Goal: Information Seeking & Learning: Check status

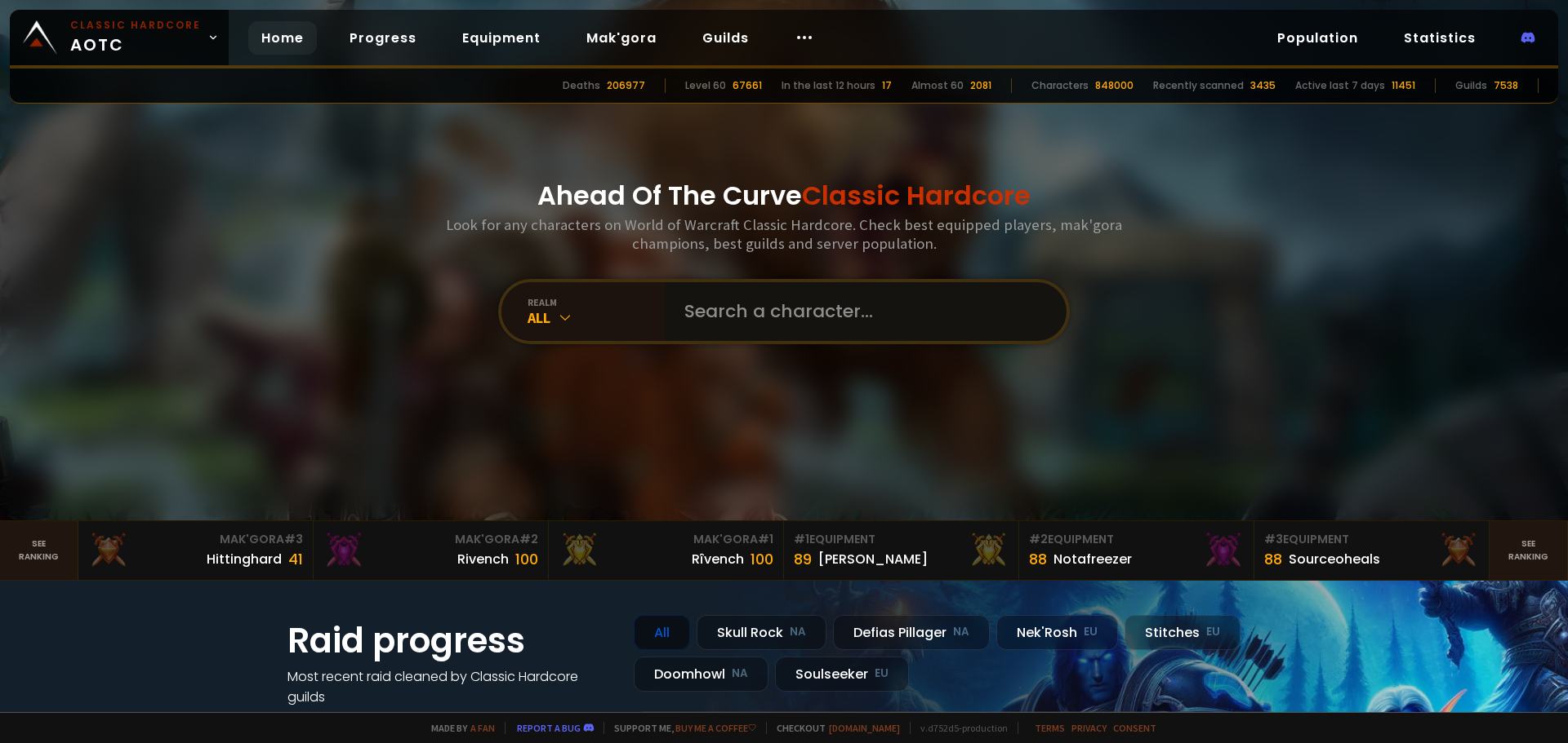
click at [762, 320] on input "text" at bounding box center [861, 312] width 373 height 59
type input "X"
type input "ZOOLS"
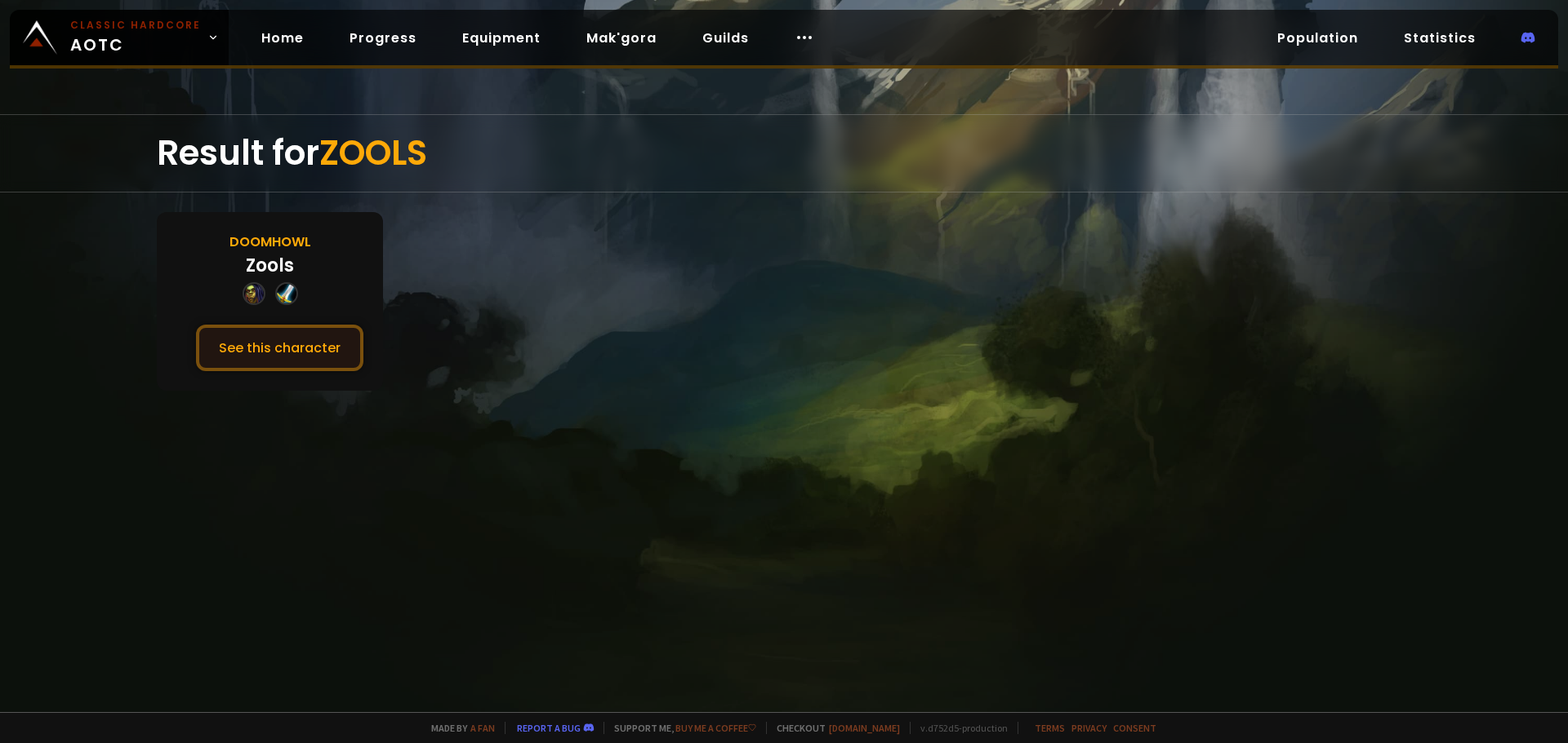
click at [296, 346] on button "See this character" at bounding box center [279, 348] width 167 height 47
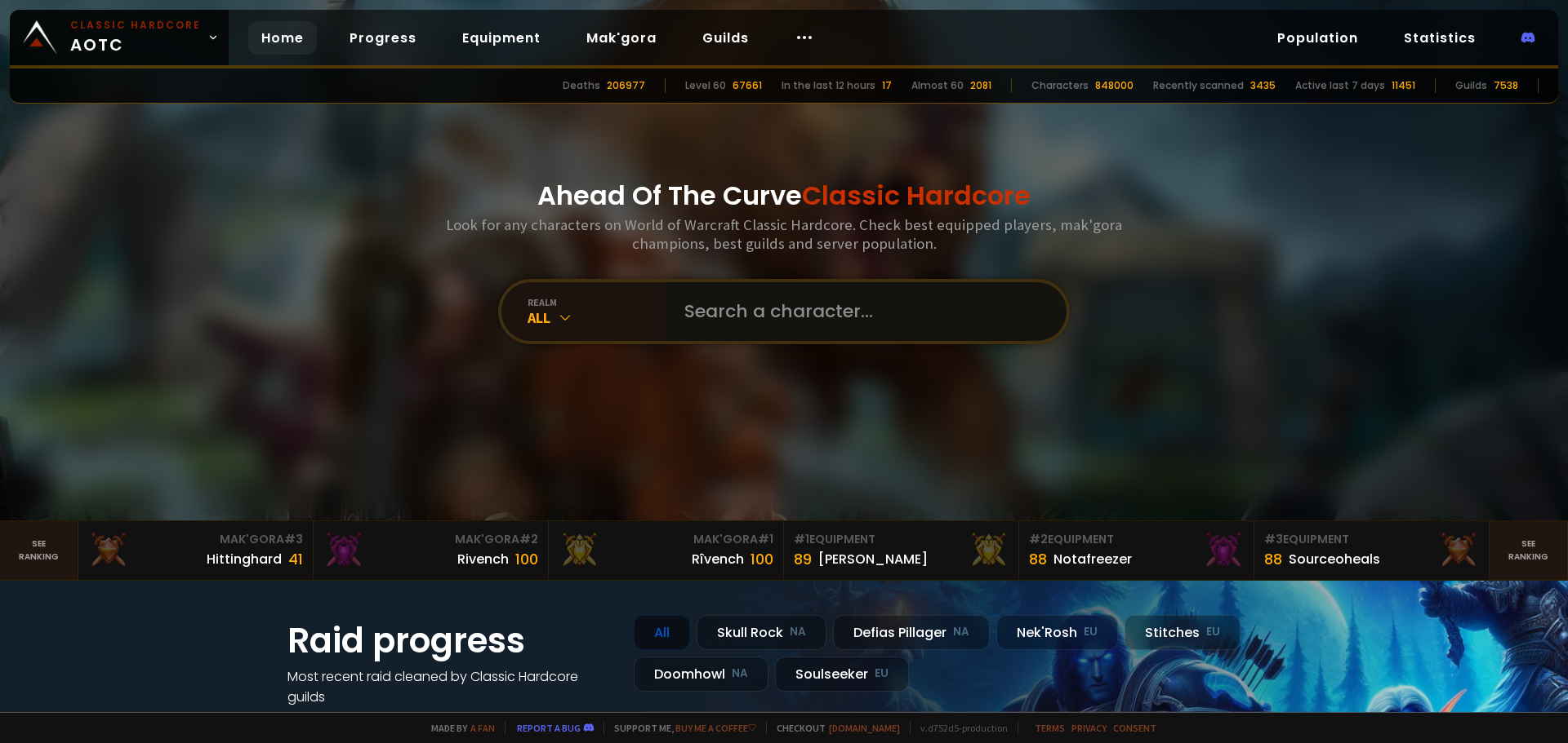
click at [779, 298] on input "text" at bounding box center [861, 312] width 373 height 59
type input "ACROBATICS"
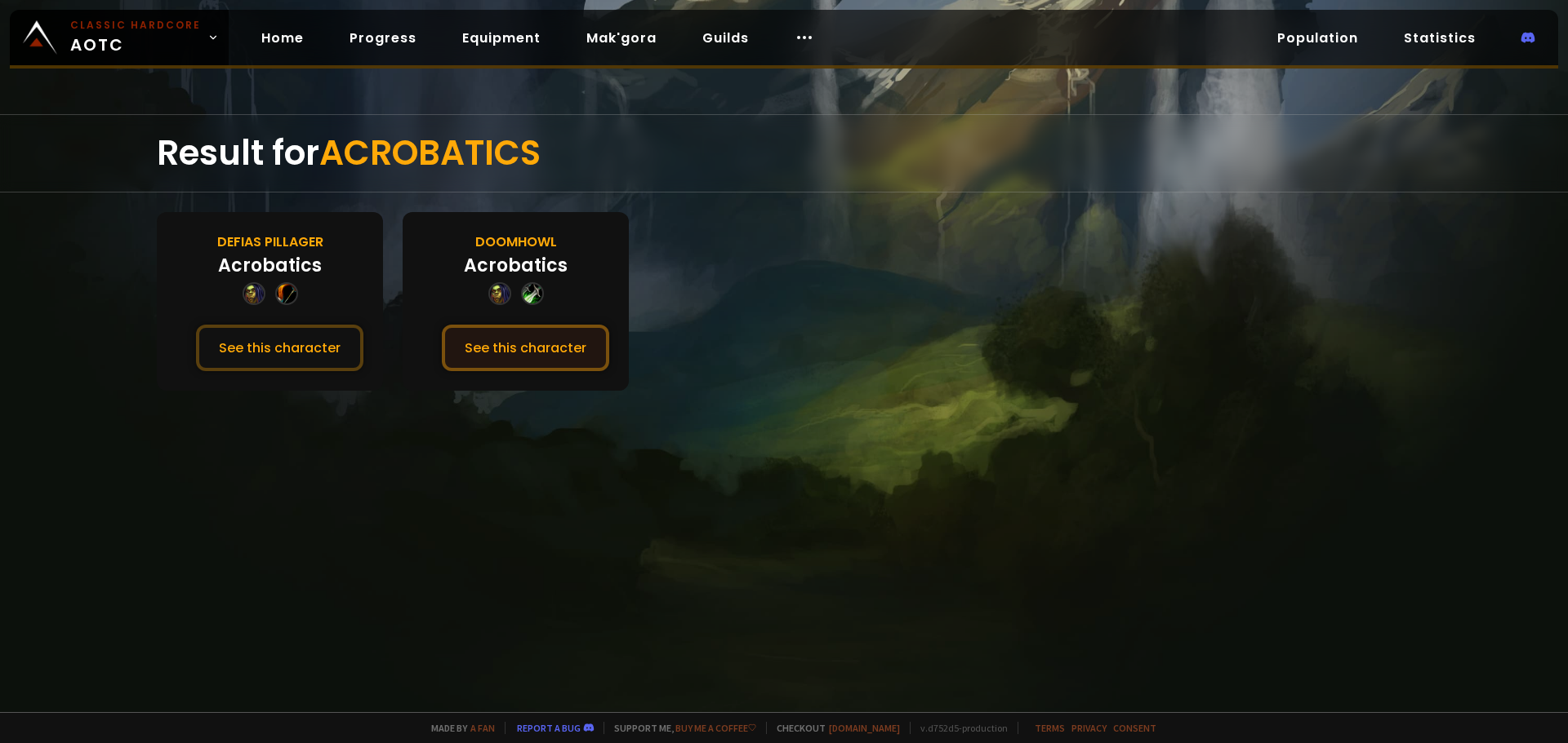
click at [472, 340] on button "See this character" at bounding box center [525, 348] width 167 height 47
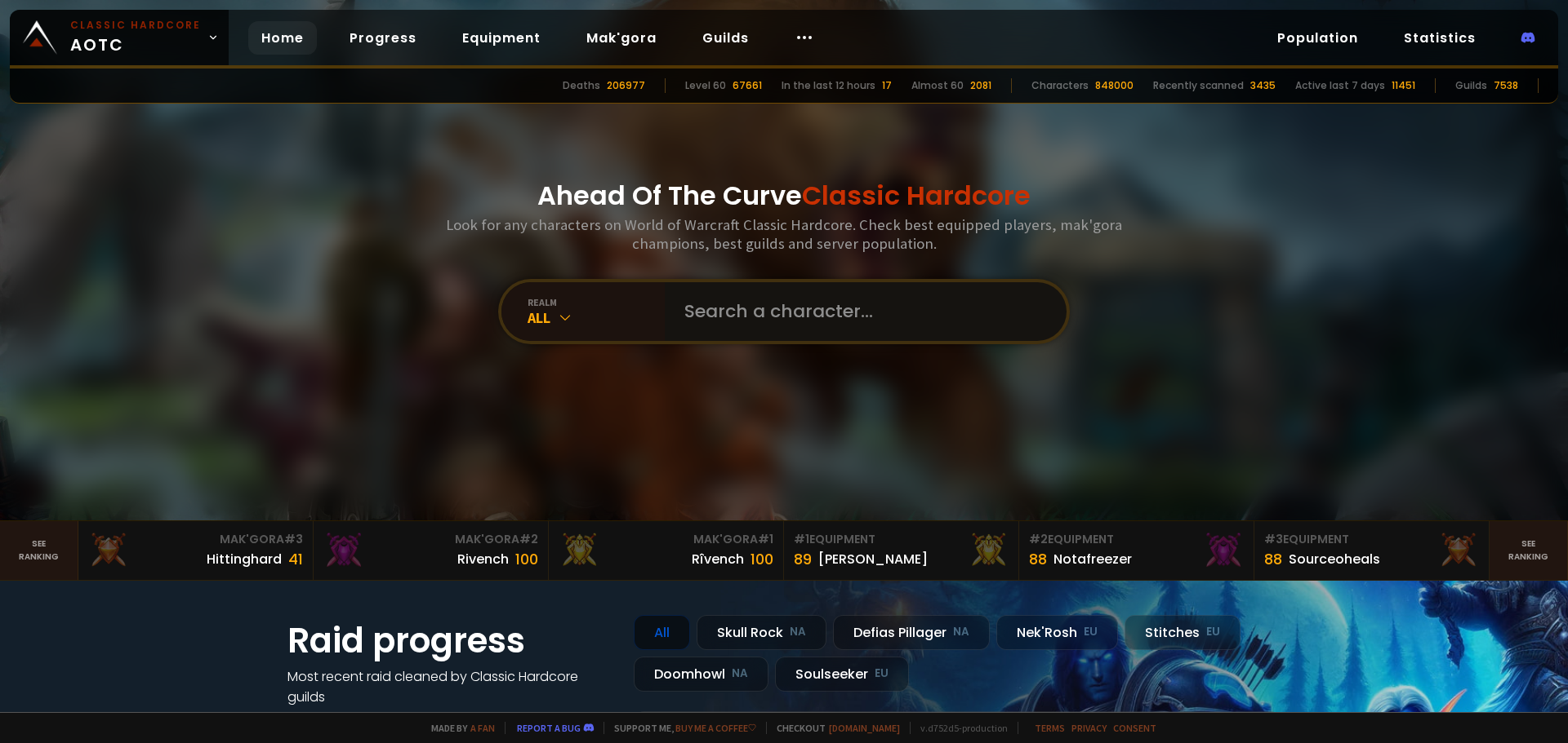
click at [737, 335] on input "text" at bounding box center [861, 312] width 373 height 59
type input "SANDWCHMAKER"
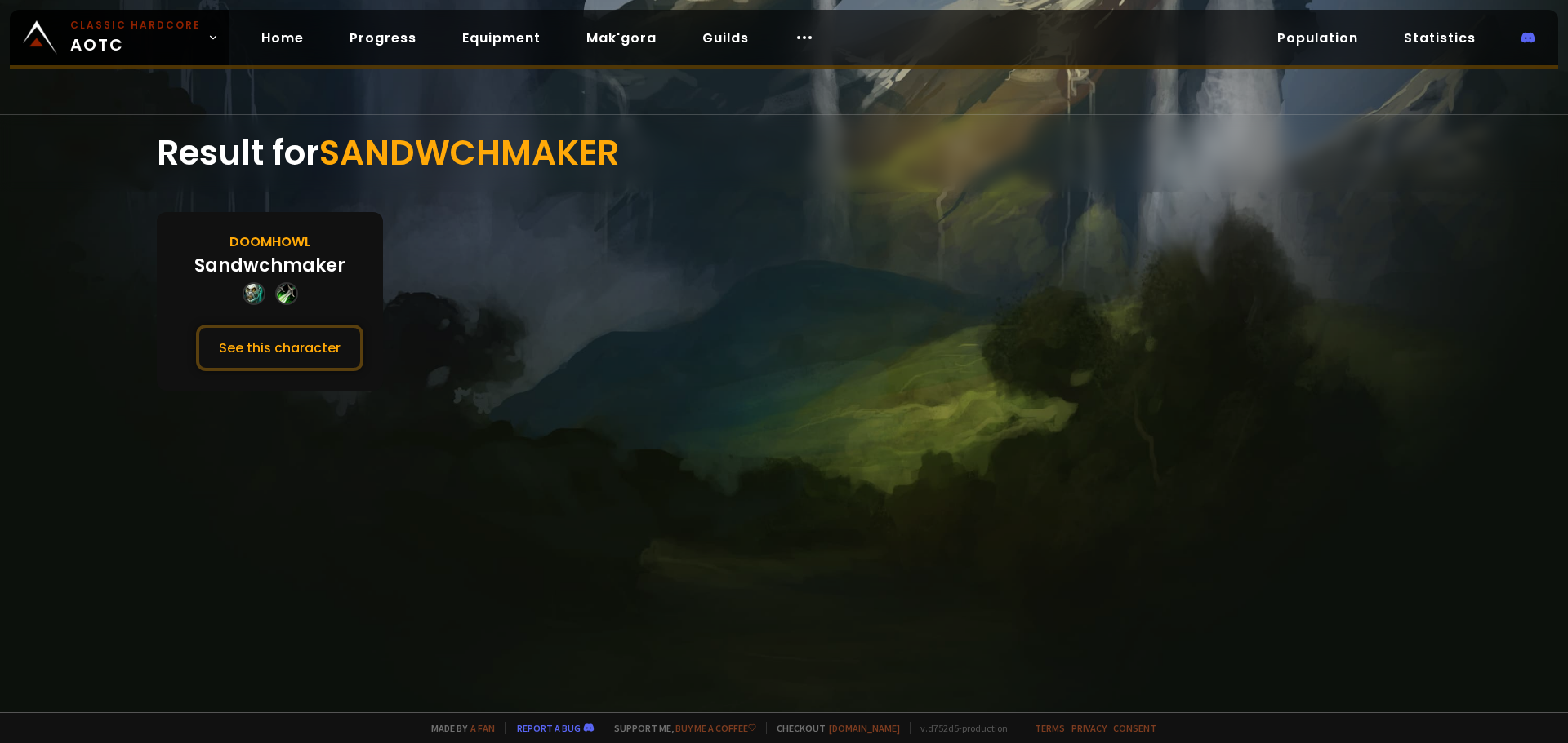
click at [335, 291] on div "Doomhowl Sandwchmaker See this character" at bounding box center [269, 301] width 226 height 178
click at [310, 351] on button "See this character" at bounding box center [279, 348] width 167 height 47
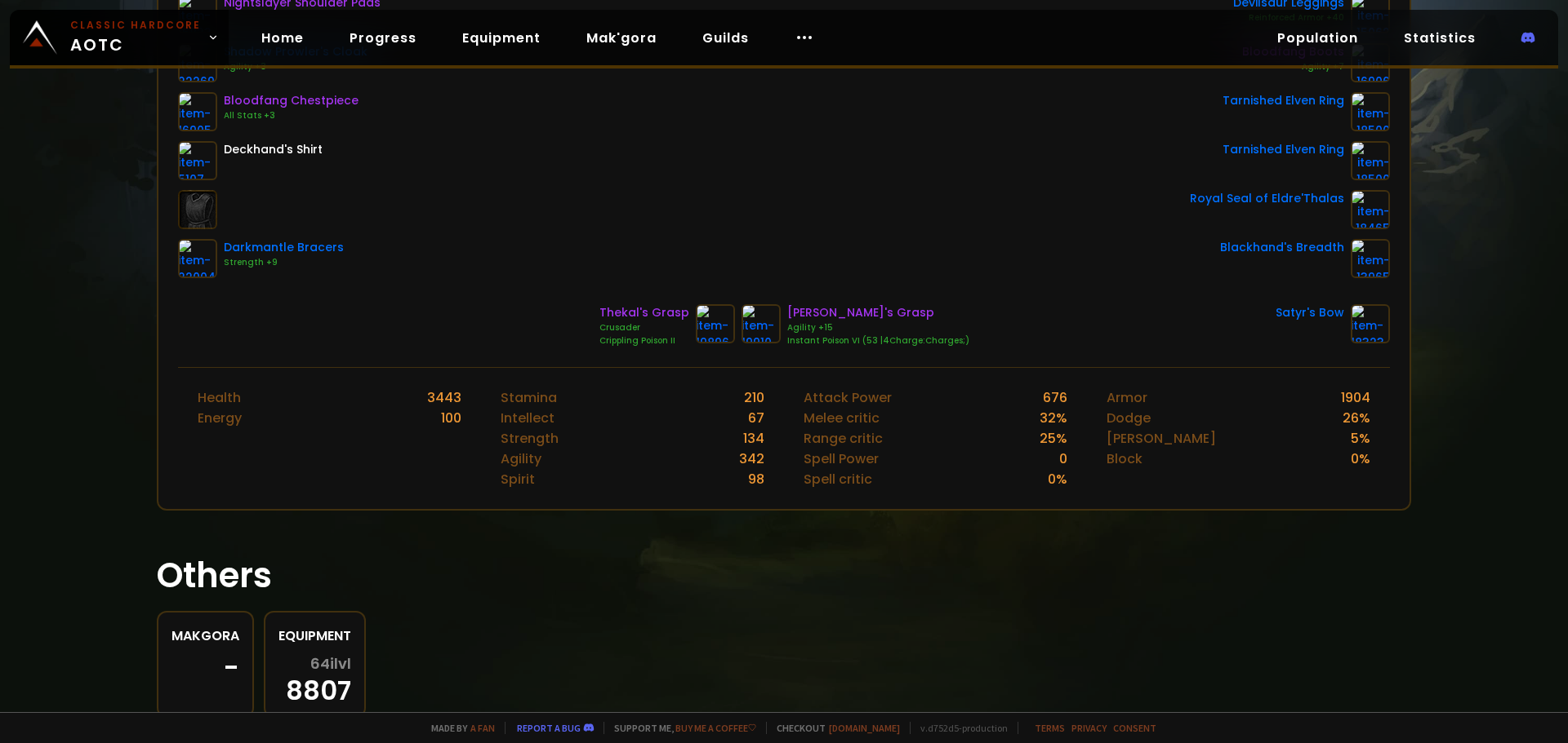
scroll to position [472, 0]
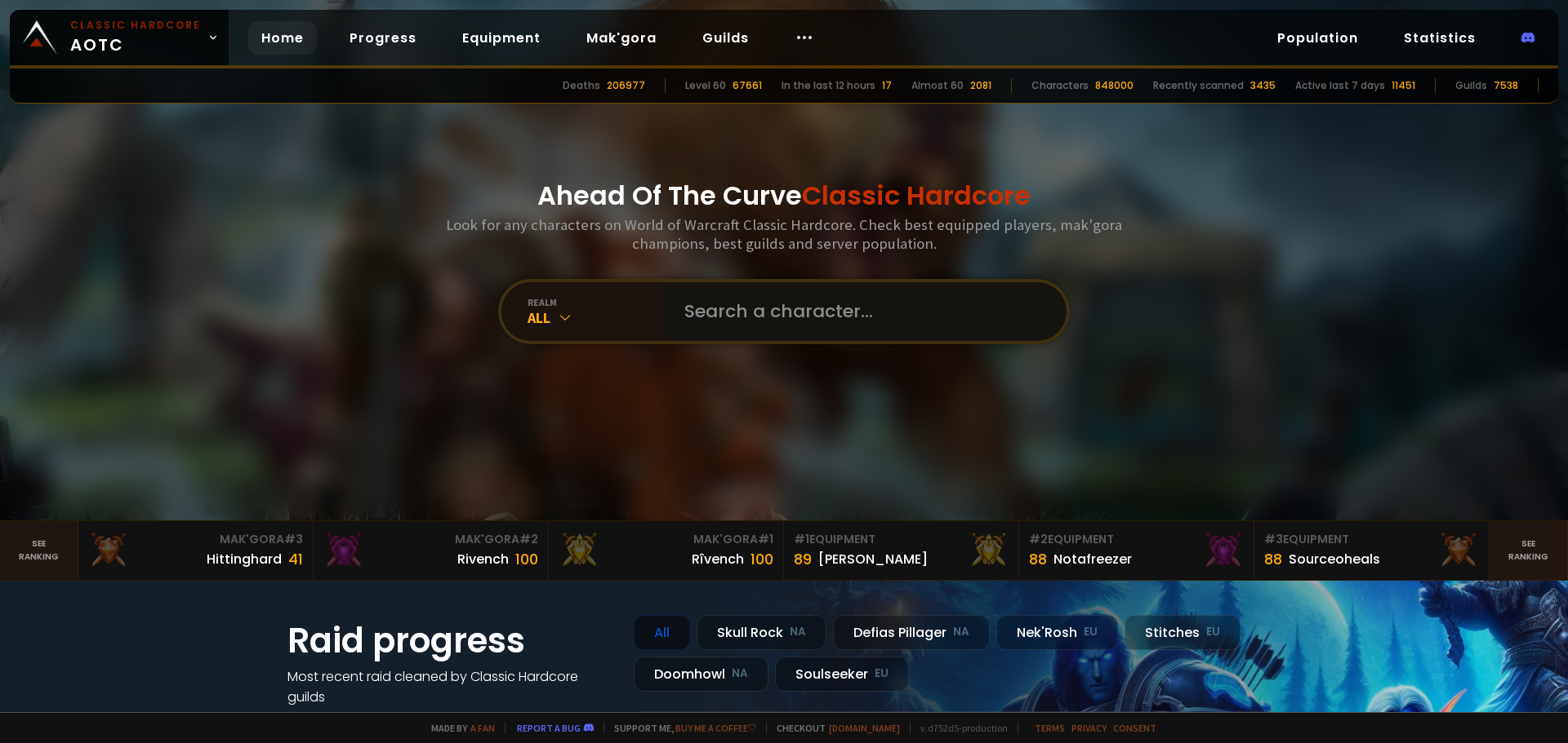
click at [784, 340] on input "text" at bounding box center [861, 312] width 373 height 59
type input "ZEUSKOG"
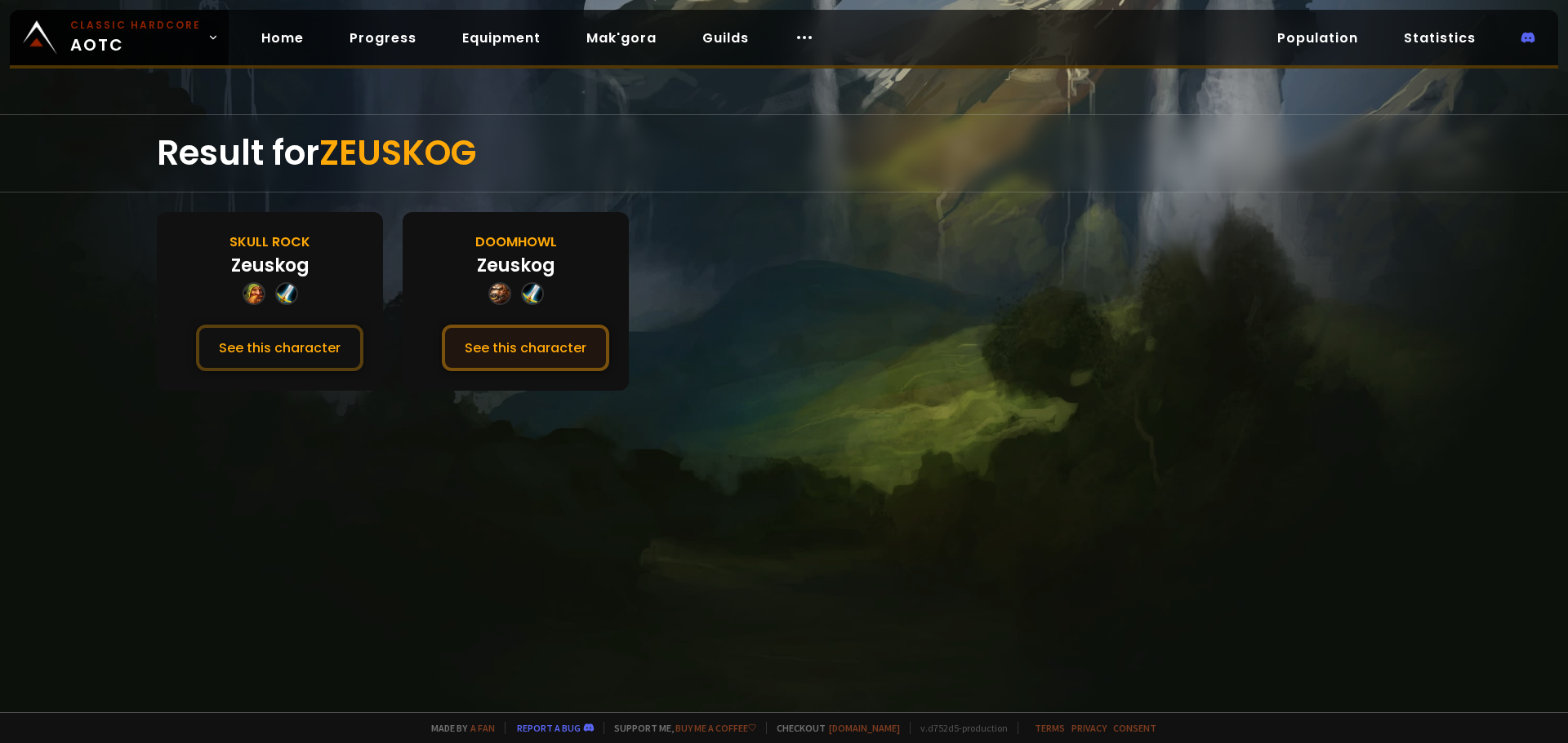
click at [474, 346] on button "See this character" at bounding box center [525, 348] width 167 height 47
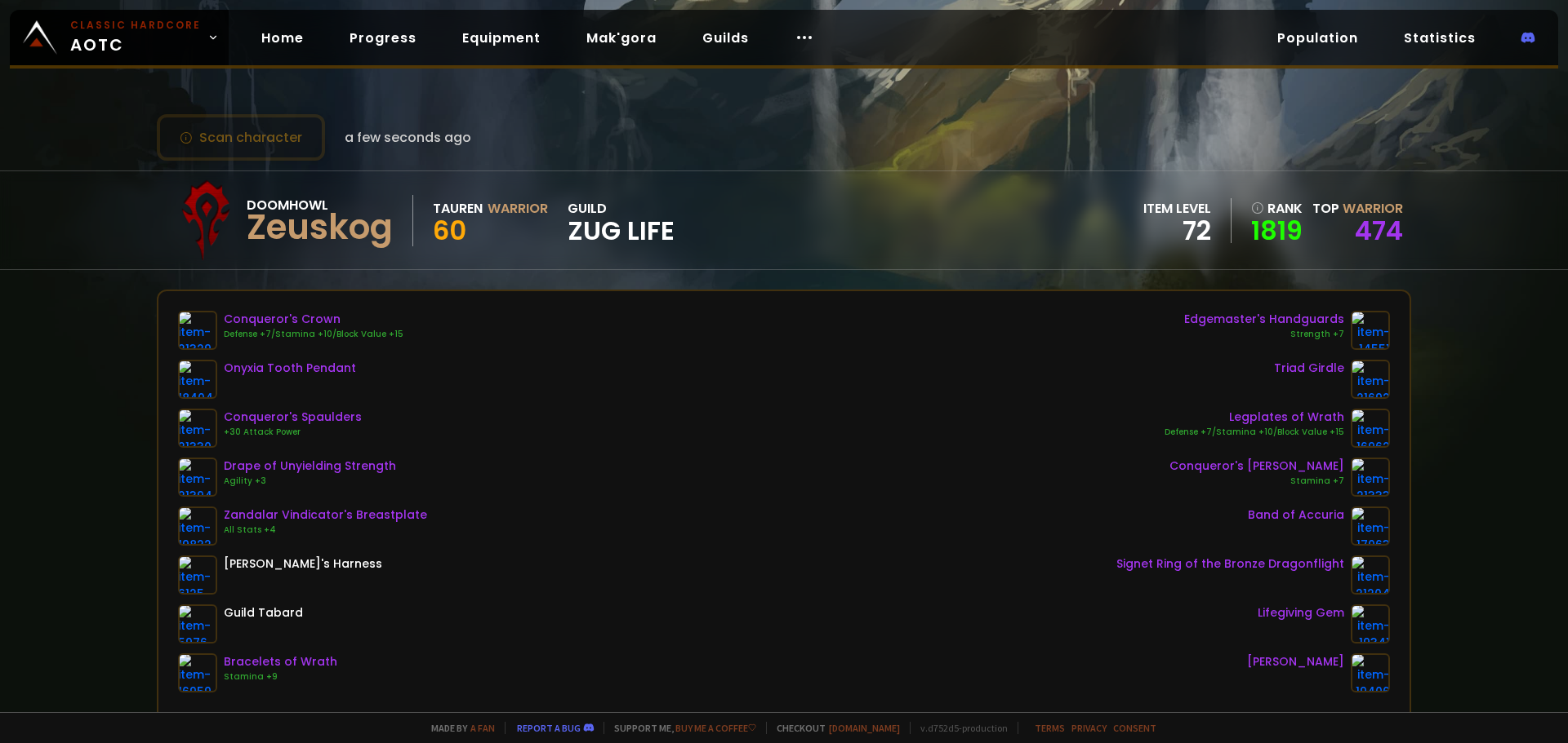
scroll to position [326, 0]
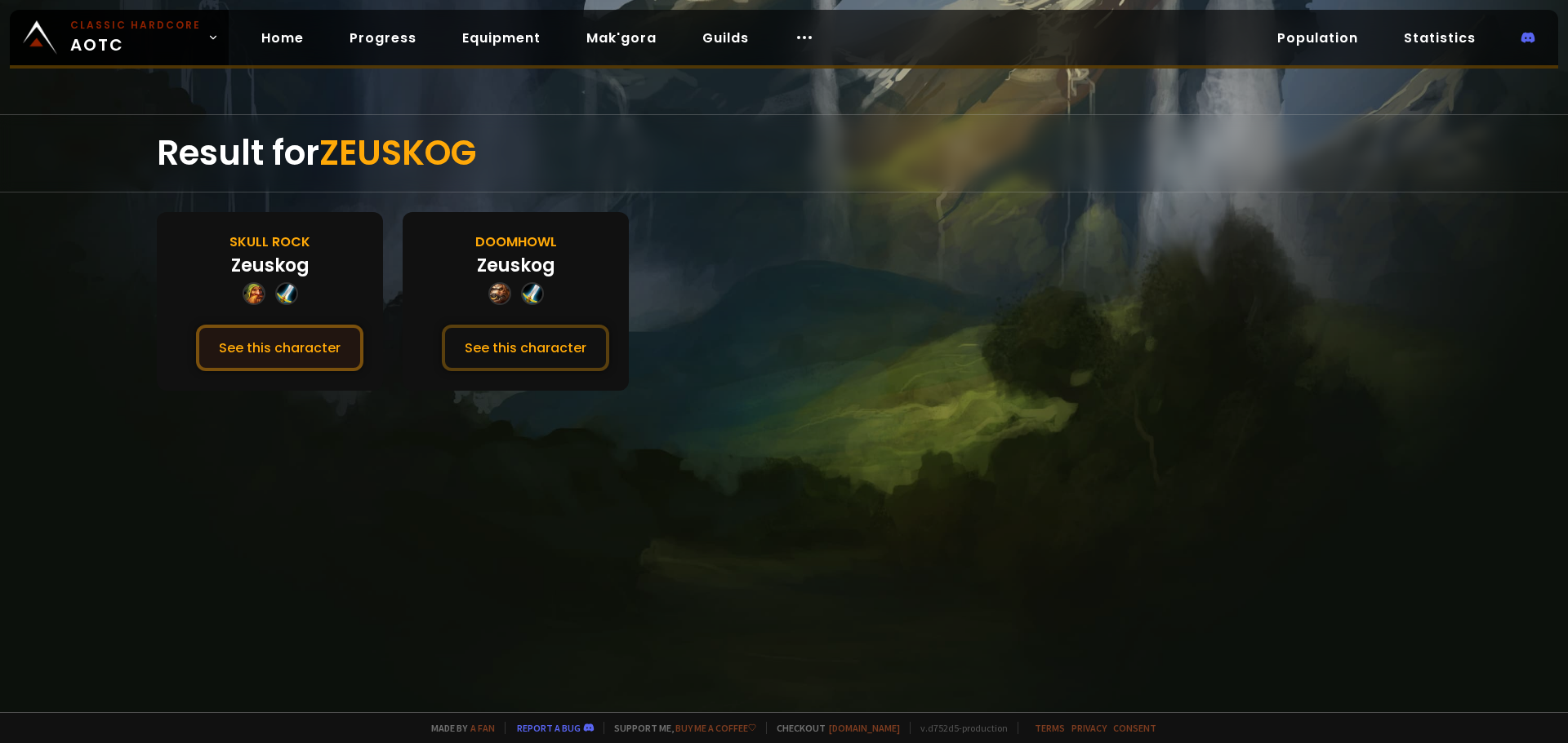
click at [301, 339] on button "See this character" at bounding box center [279, 348] width 167 height 47
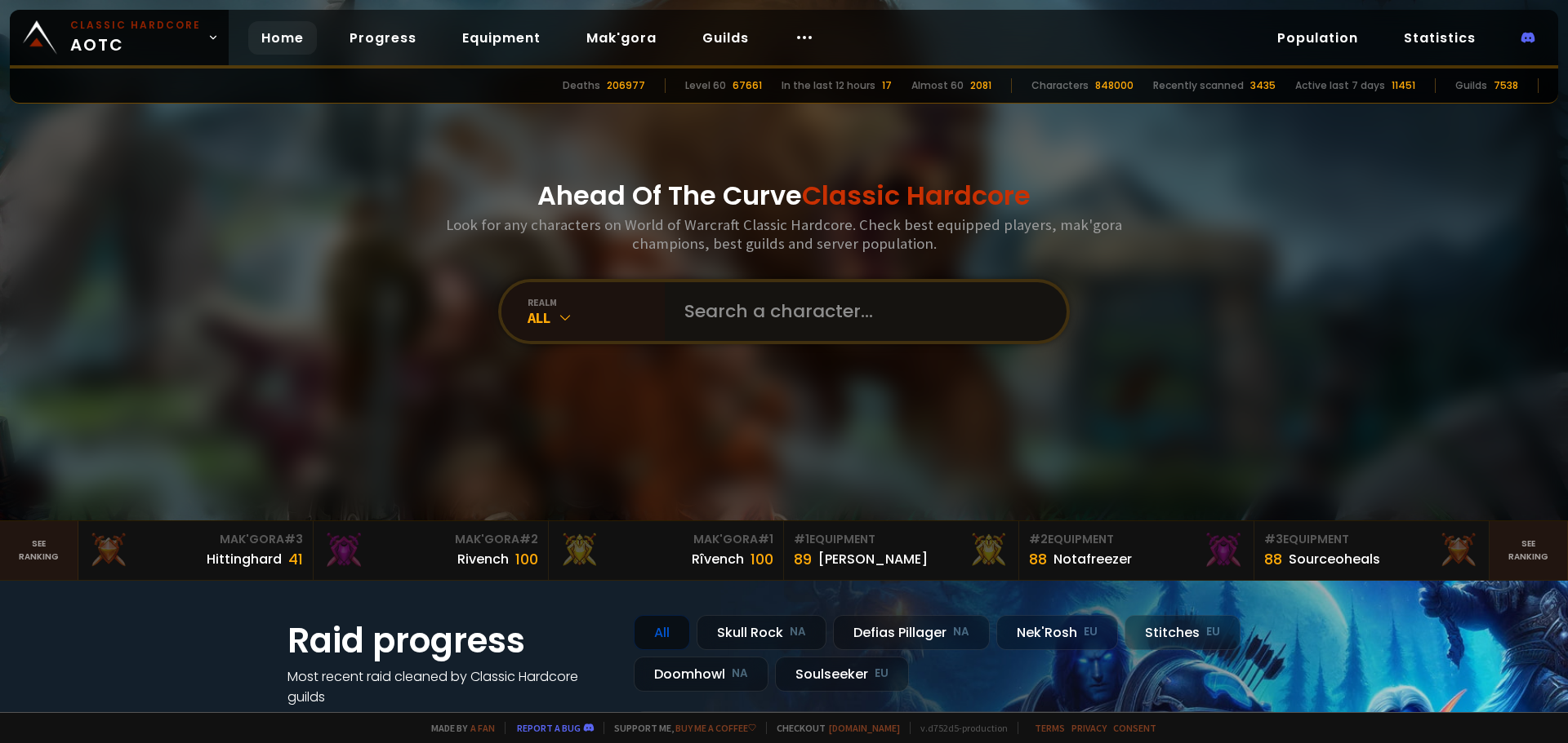
click at [718, 310] on input "text" at bounding box center [861, 312] width 373 height 59
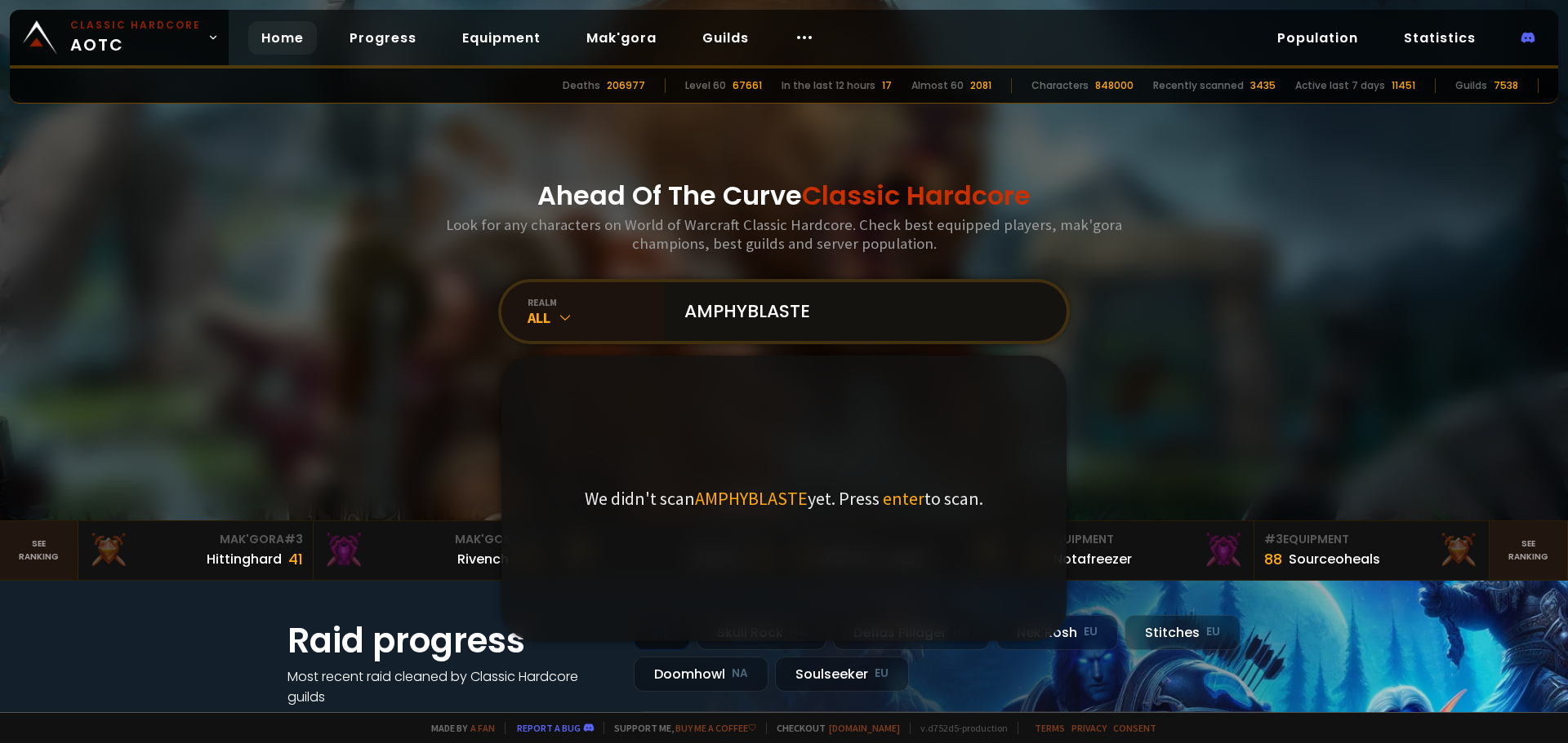
type input "AMPHYBLASTER"
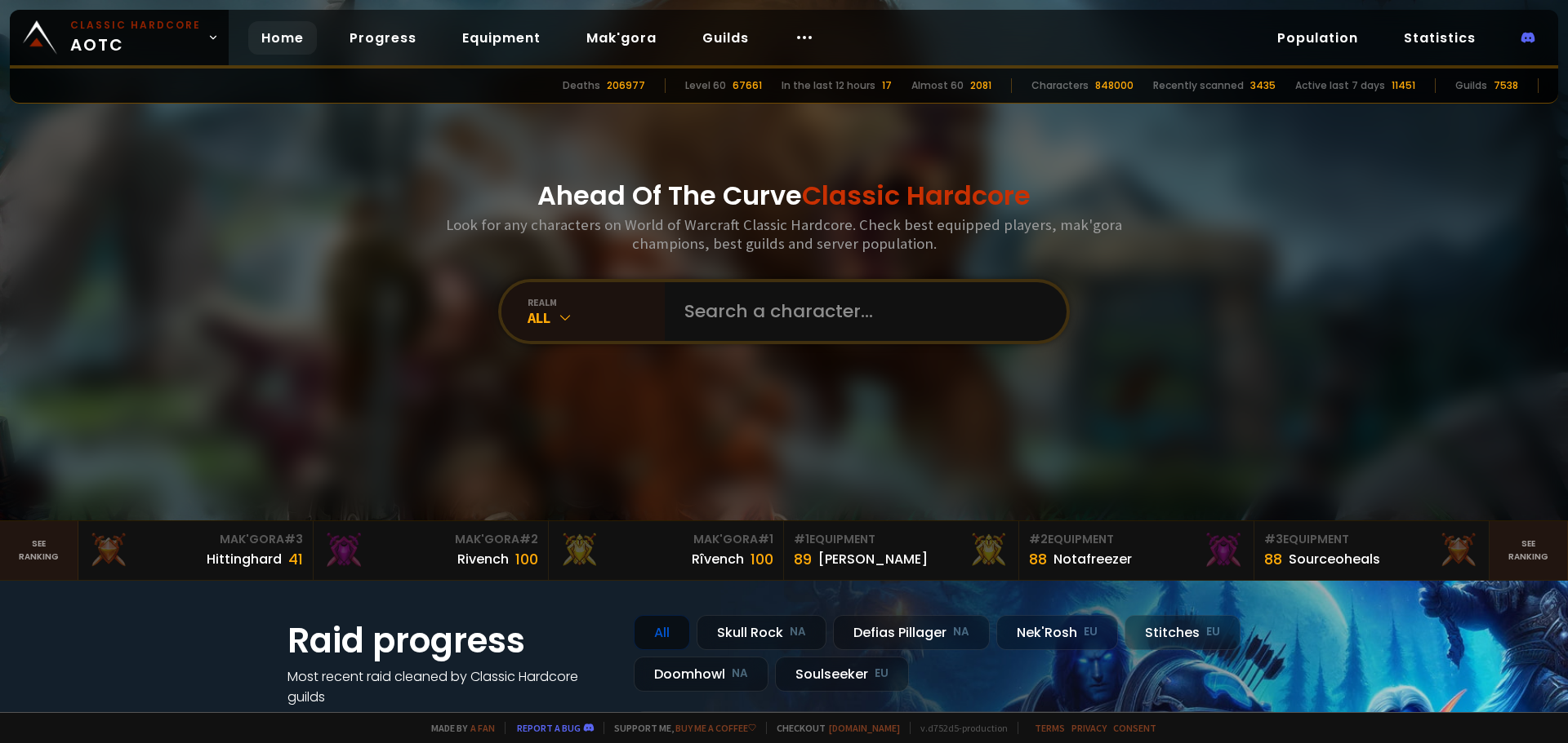
click at [676, 280] on div "realm All" at bounding box center [784, 312] width 572 height 65
click at [705, 306] on input "text" at bounding box center [861, 312] width 373 height 59
type input "AMPHY"
click at [789, 312] on input "text" at bounding box center [861, 312] width 373 height 59
click at [805, 291] on input "text" at bounding box center [861, 312] width 373 height 59
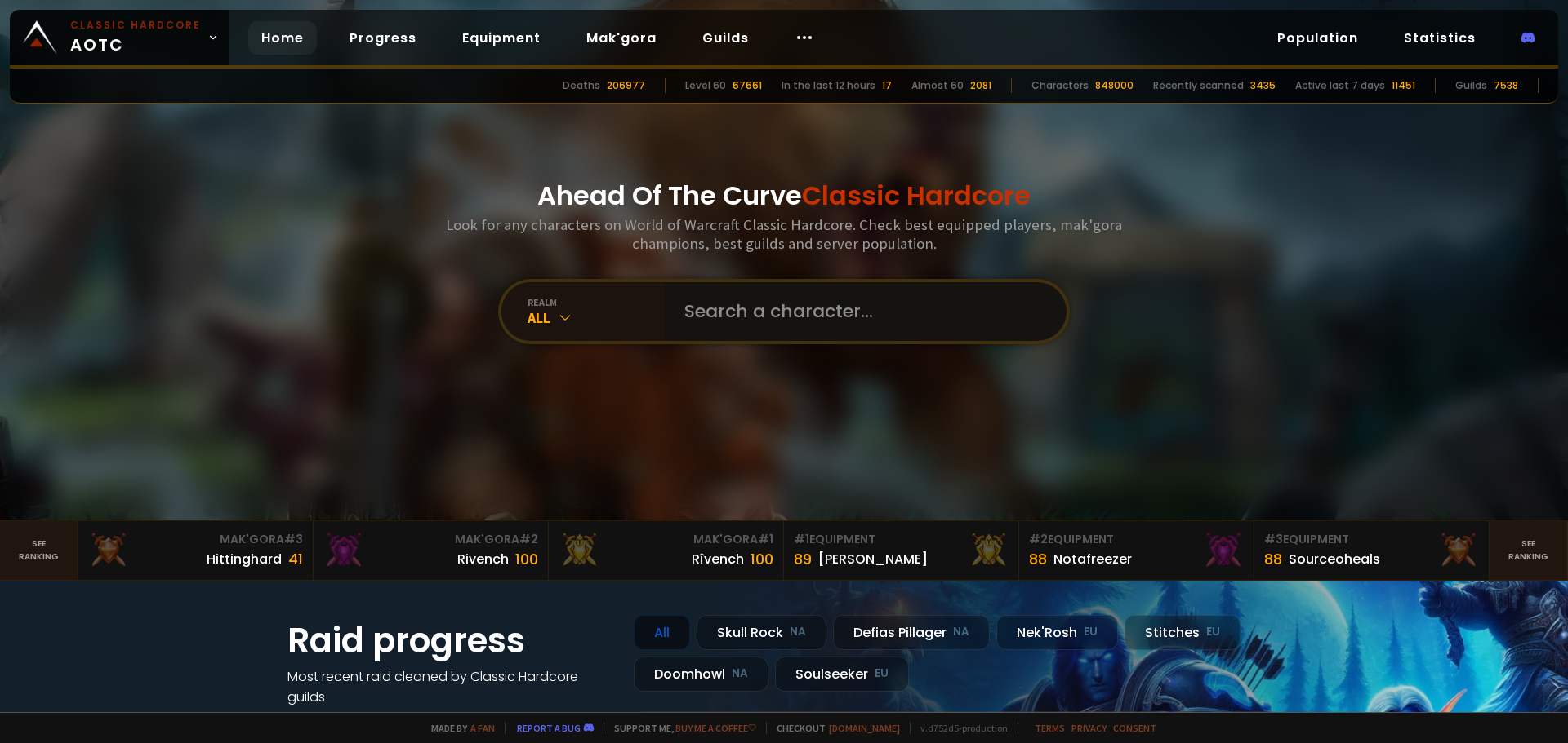
type input "W"
type input "WTFROST"
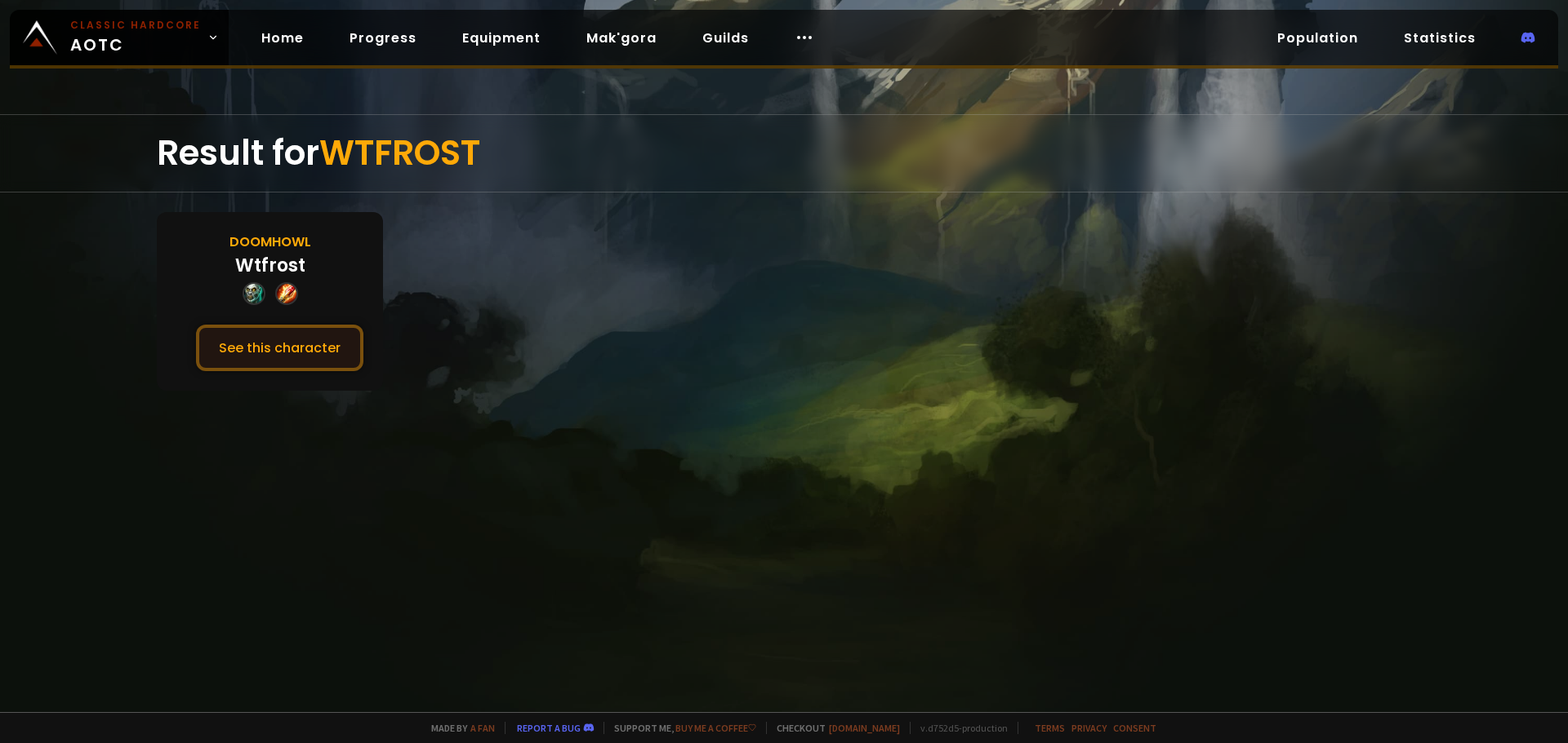
click at [257, 349] on button "See this character" at bounding box center [279, 348] width 167 height 47
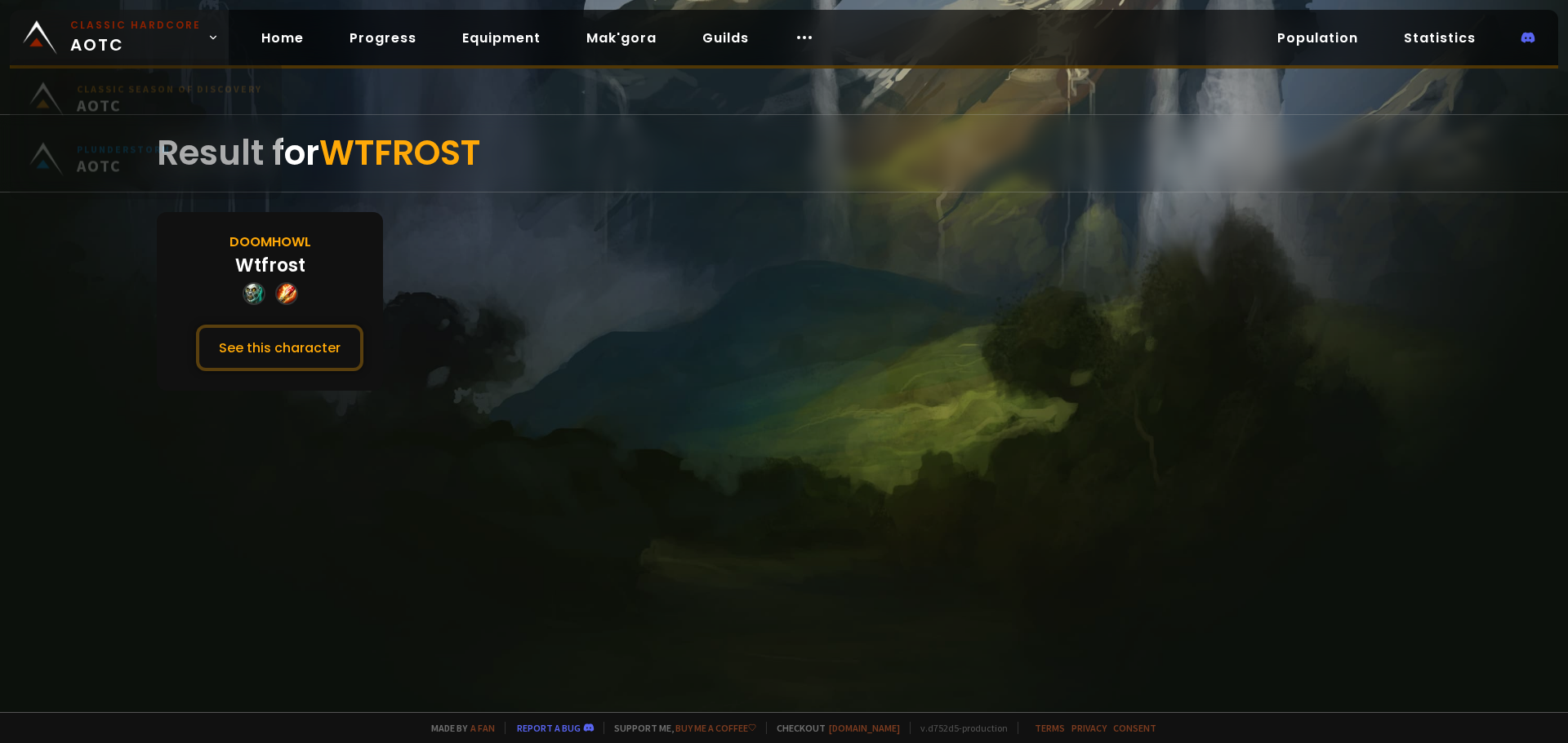
click at [206, 52] on link "Classic Hardcore AOTC" at bounding box center [119, 38] width 219 height 56
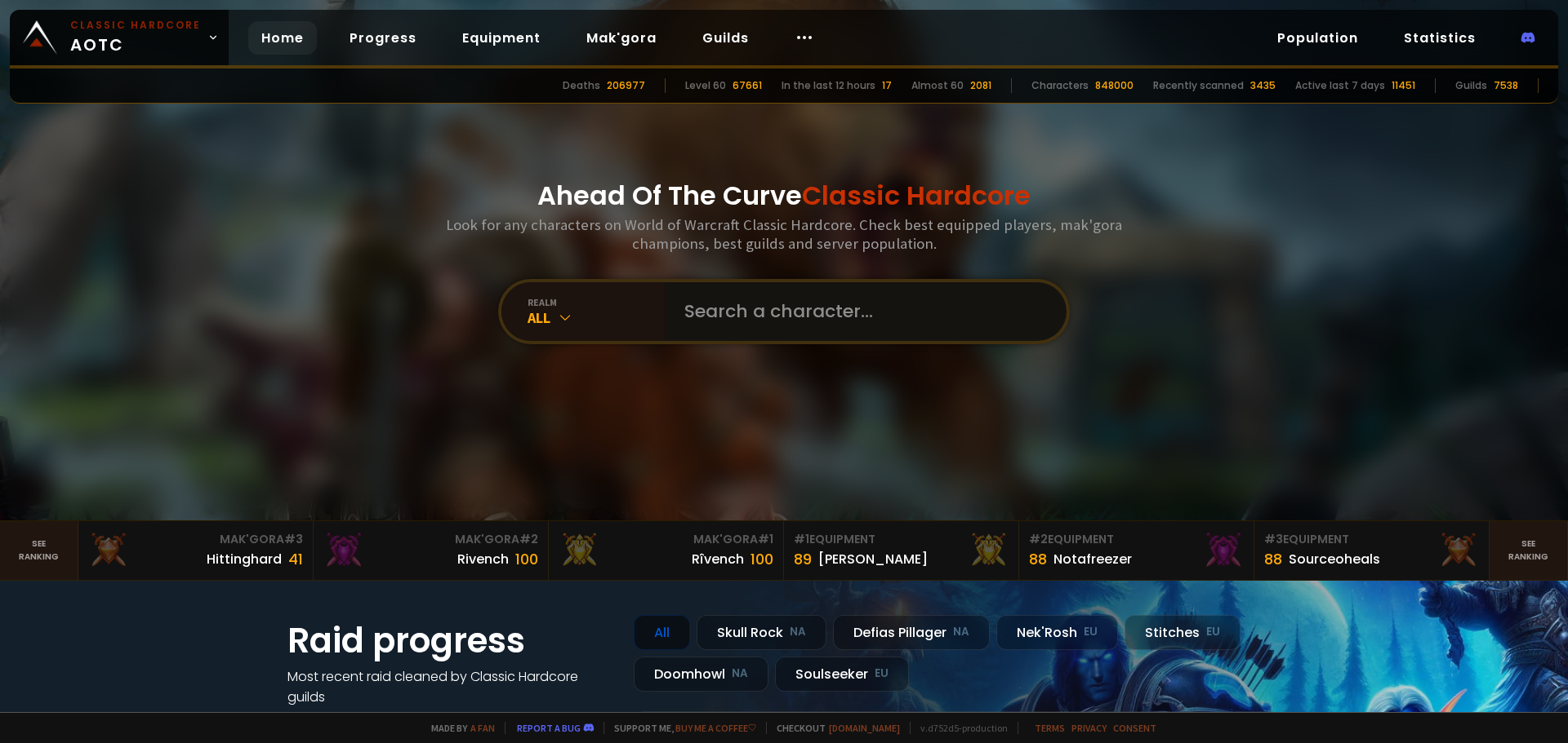
click at [721, 321] on input "text" at bounding box center [861, 312] width 373 height 59
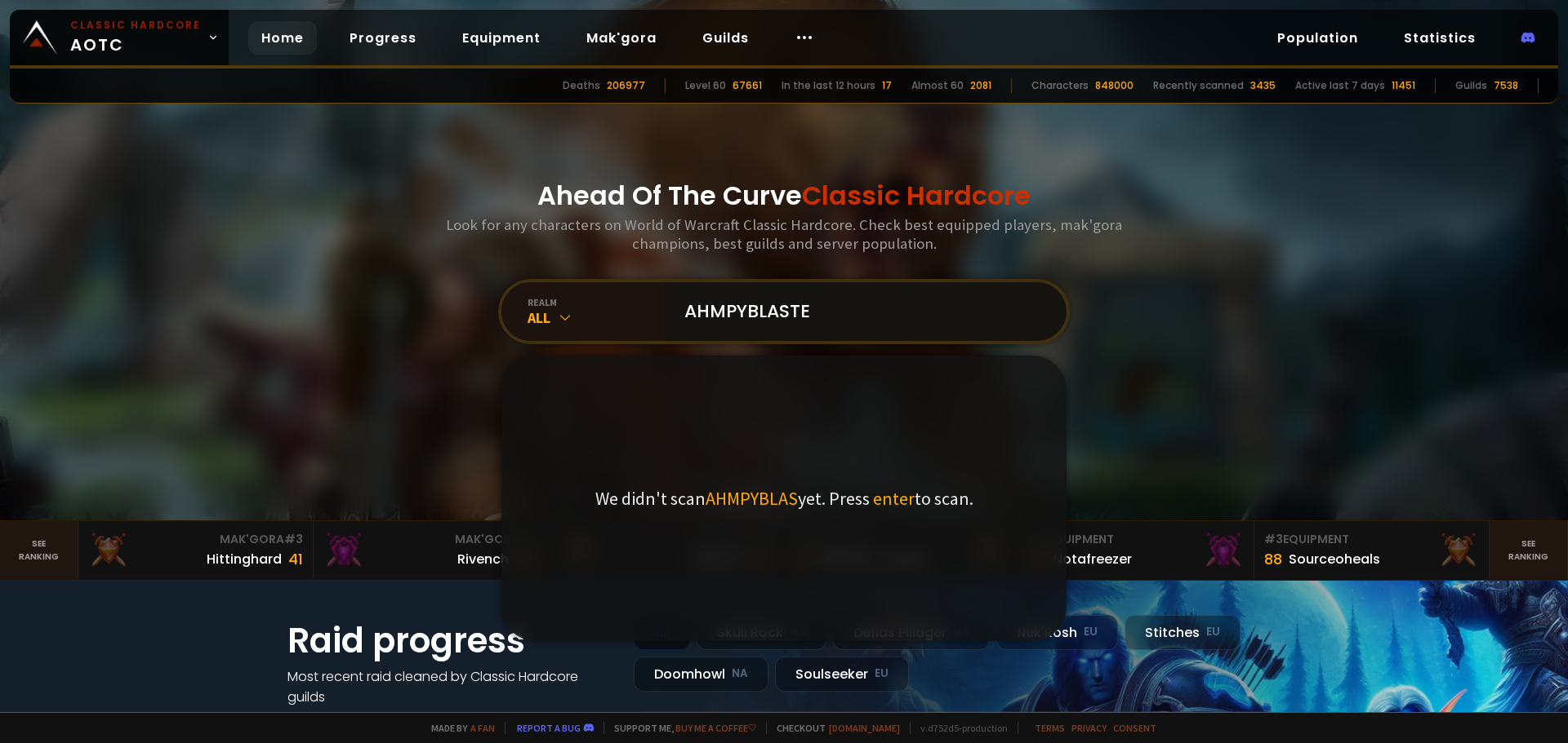
type input "AHMPYBLASTER"
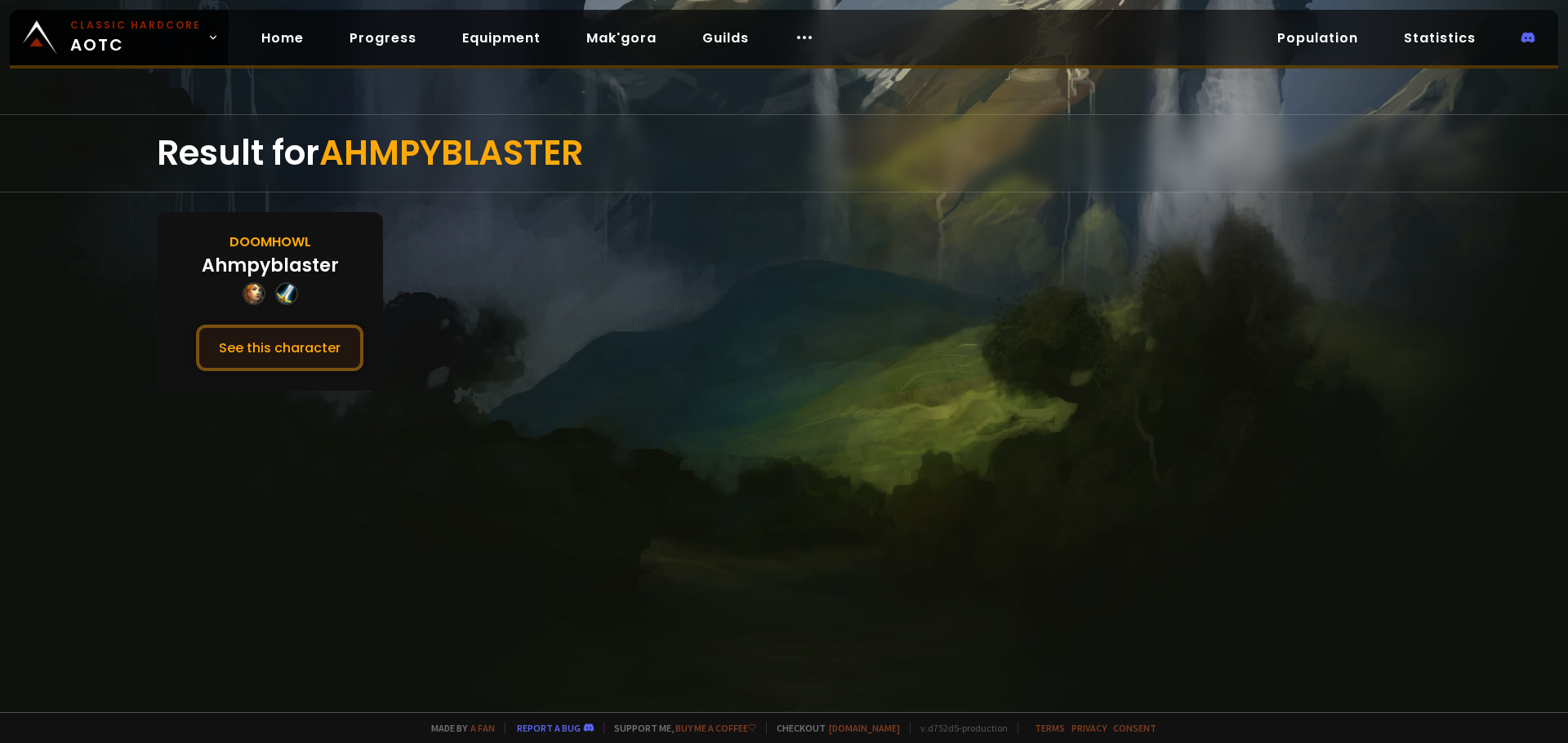
click at [307, 347] on button "See this character" at bounding box center [279, 348] width 167 height 47
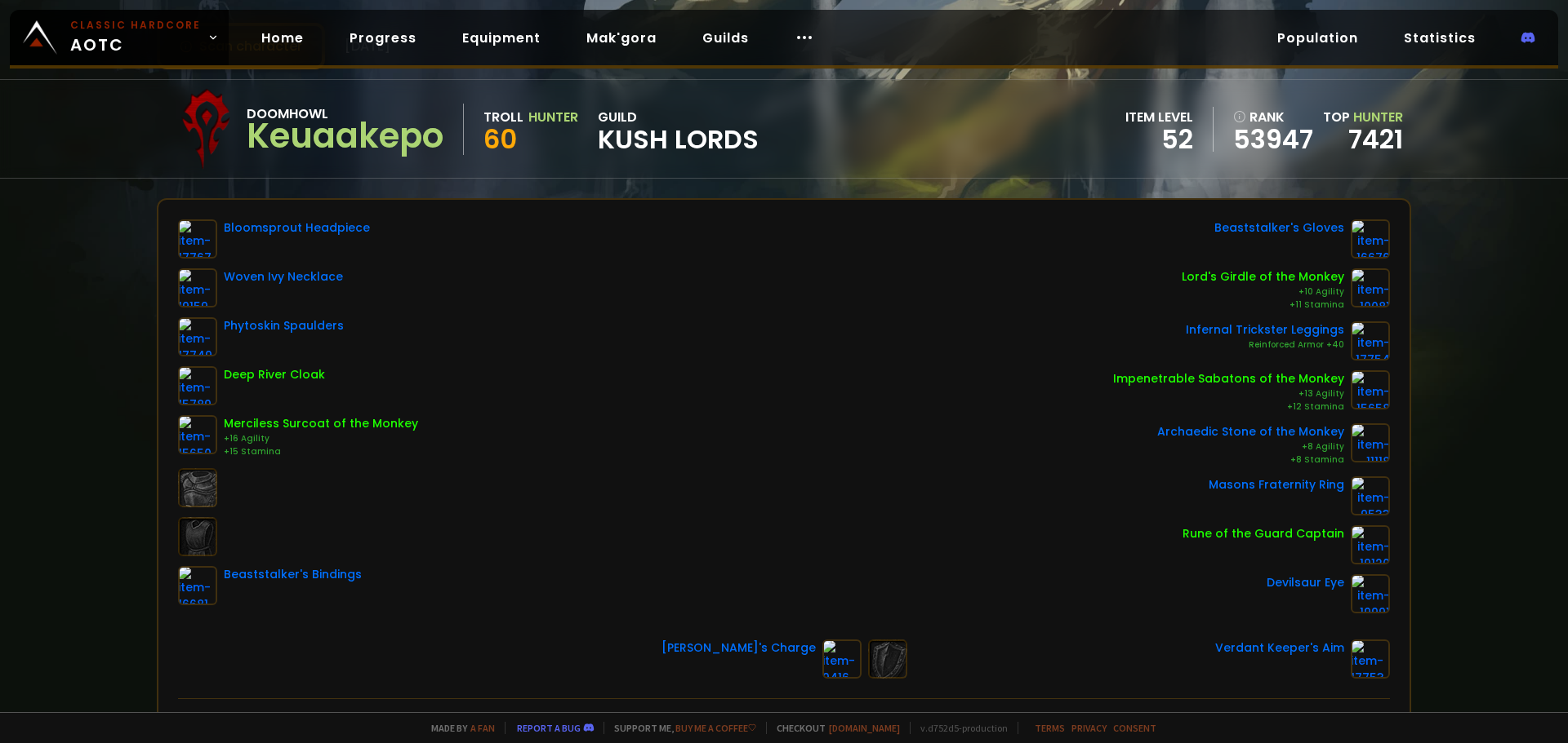
scroll to position [163, 0]
